Goal: Register for event/course

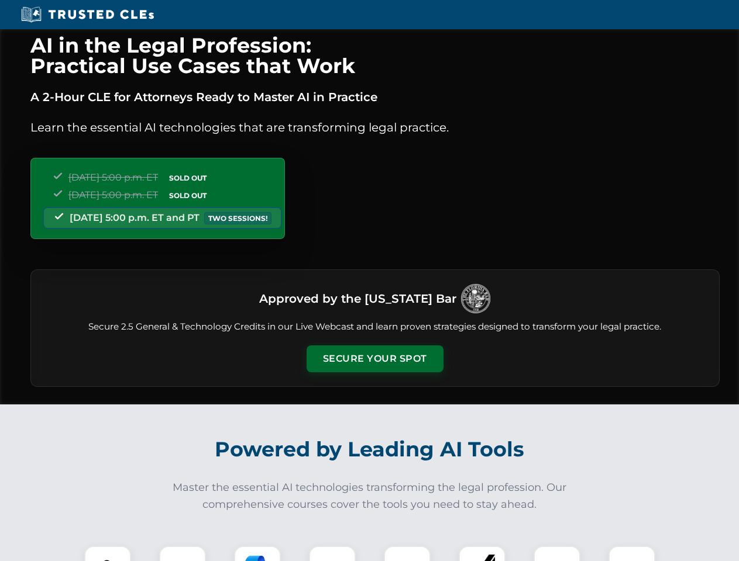
click at [374, 359] on button "Secure Your Spot" at bounding box center [374, 359] width 137 height 27
click at [108, 554] on img at bounding box center [108, 570] width 34 height 34
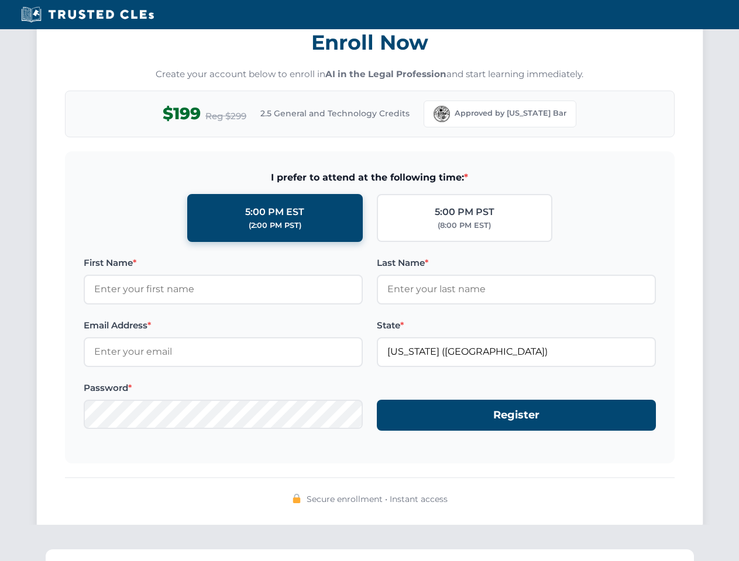
scroll to position [1148, 0]
